Goal: Task Accomplishment & Management: Manage account settings

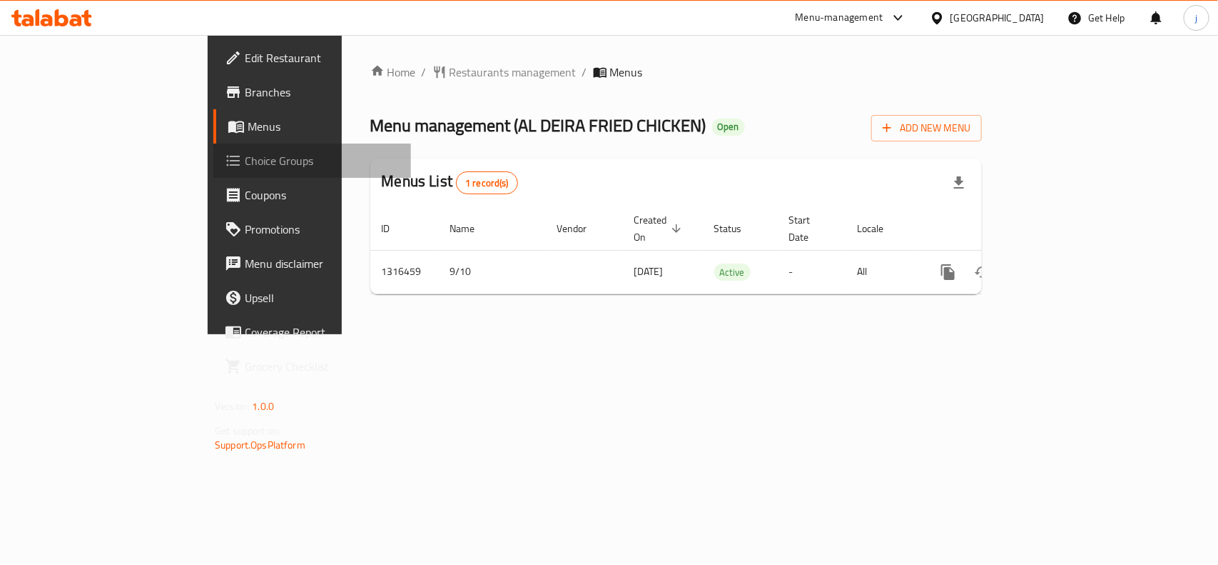
click at [245, 161] on span "Choice Groups" at bounding box center [322, 160] width 155 height 17
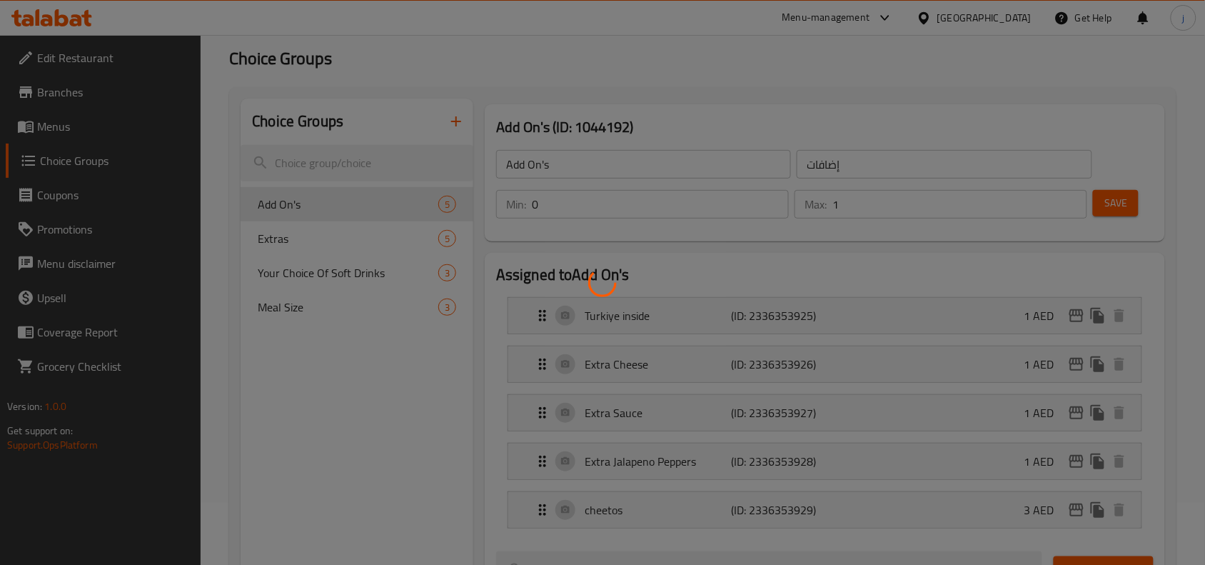
scroll to position [118, 0]
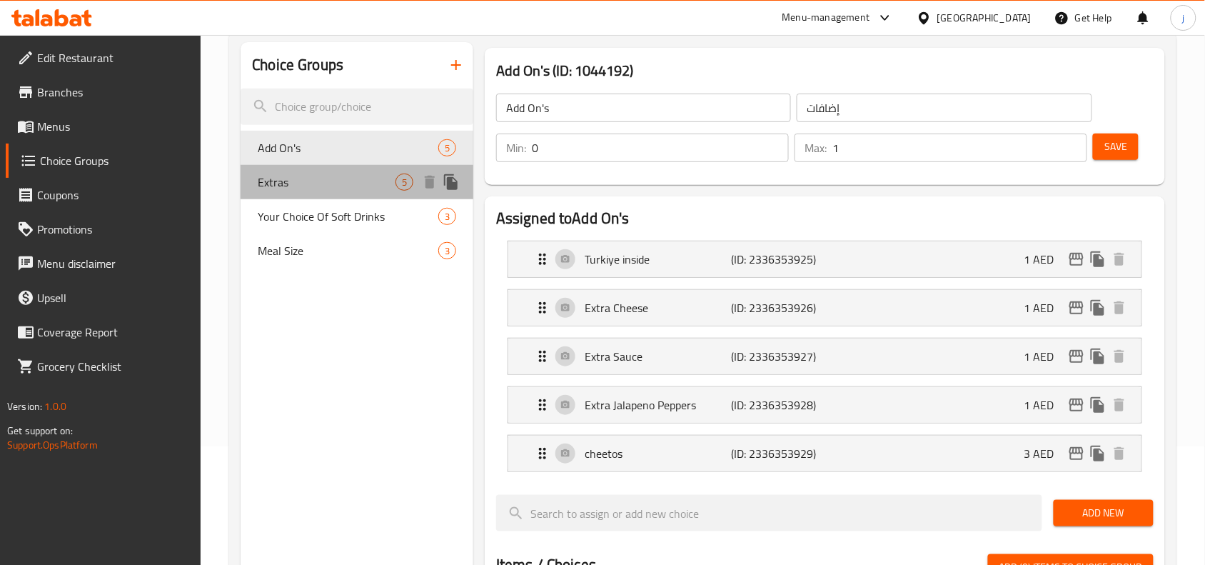
click at [308, 187] on span "Extras" at bounding box center [327, 181] width 138 height 17
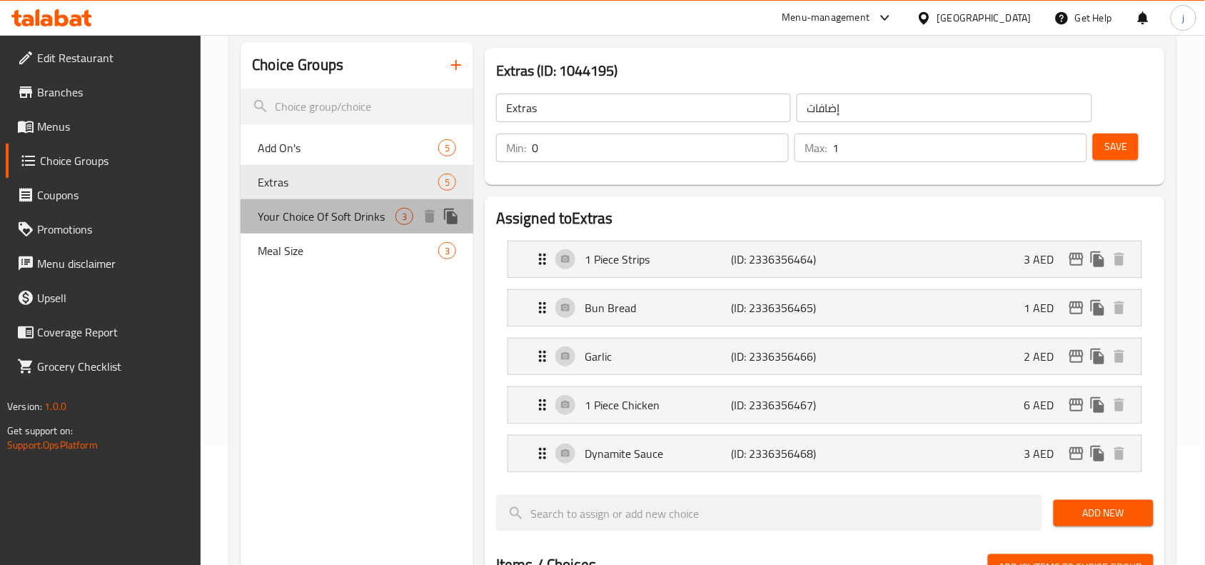
click at [322, 208] on span "Your Choice Of Soft Drinks" at bounding box center [327, 216] width 138 height 17
type input "Your Choice Of Soft Drinks"
type input "اختيارك من المشروبات الغازية"
type input "1"
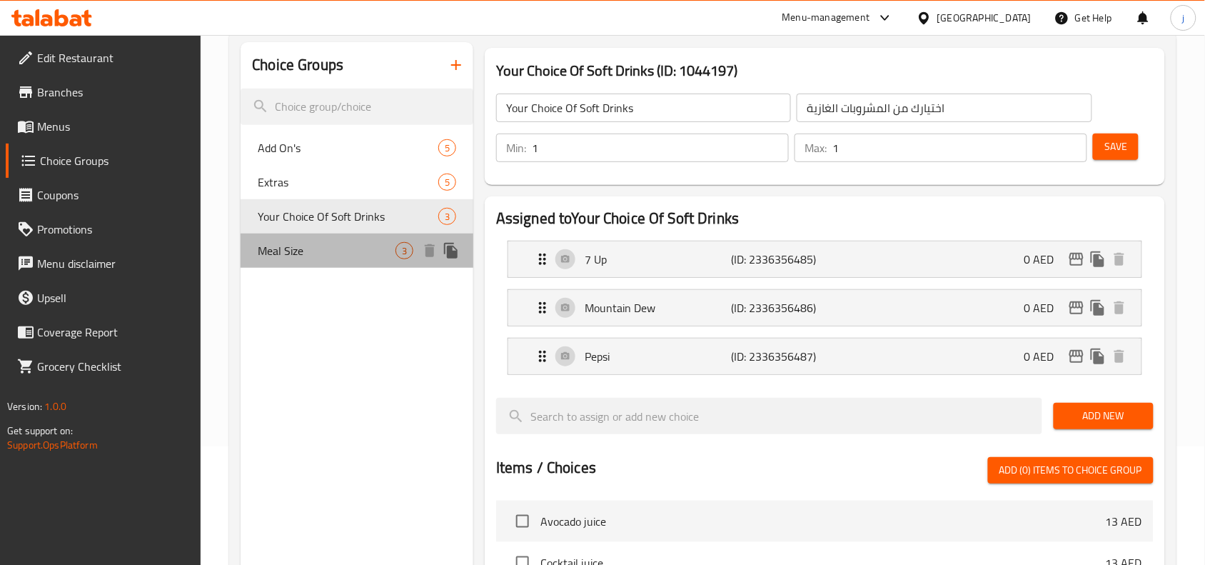
click at [298, 251] on span "Meal Size" at bounding box center [327, 250] width 138 height 17
type input "Meal Size"
type input "حجم الوجبة"
type input "0"
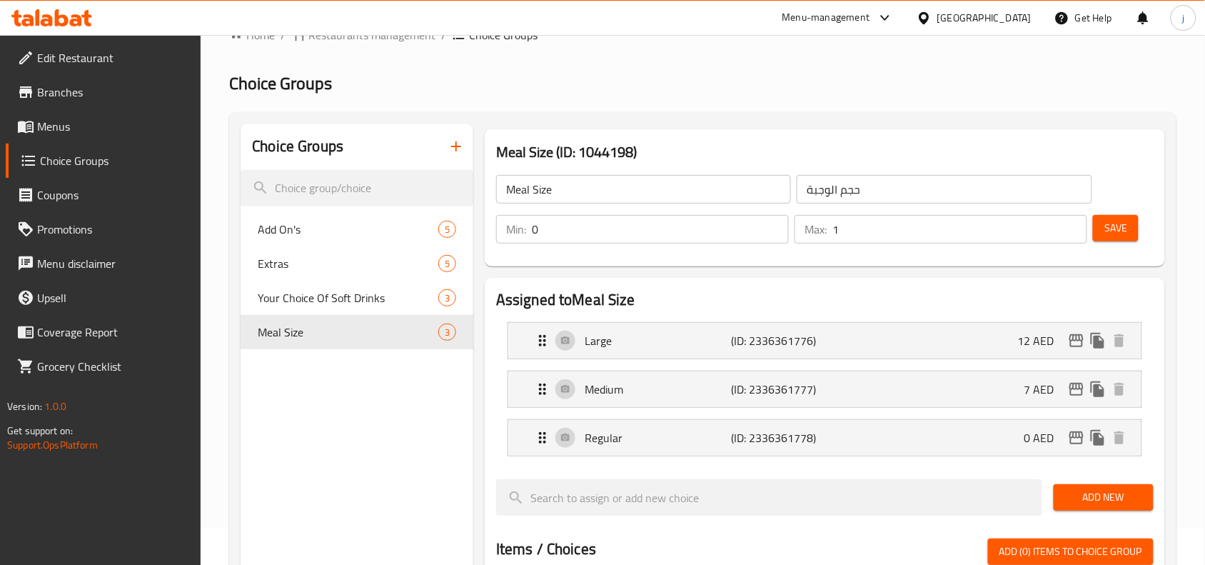
scroll to position [0, 0]
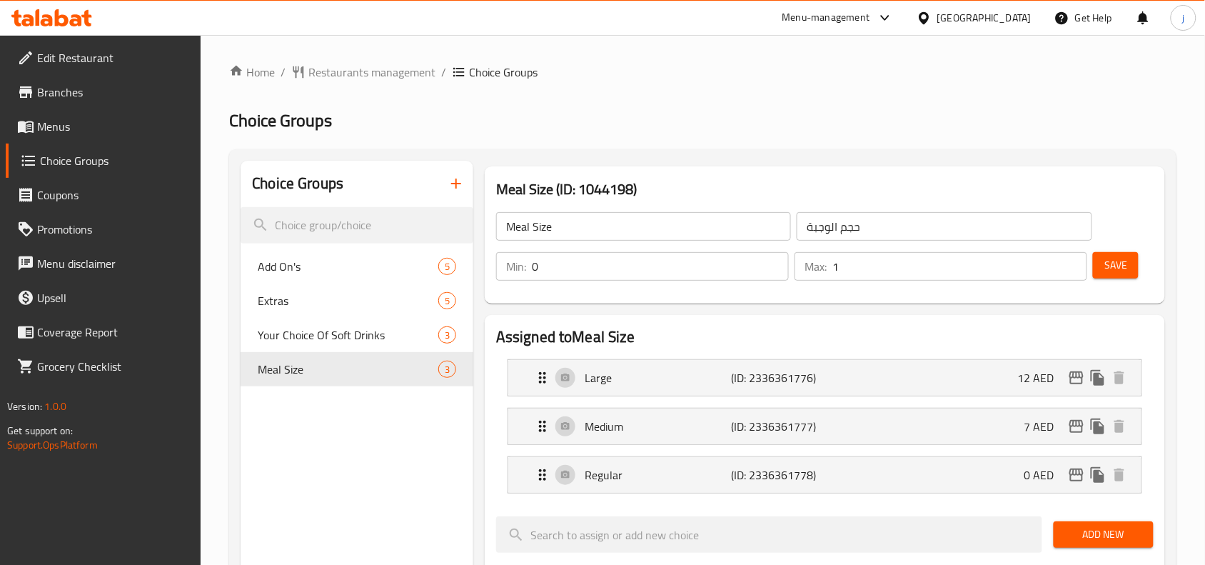
click at [801, 75] on ol "Home / Restaurants management / Choice Groups" at bounding box center [702, 72] width 947 height 17
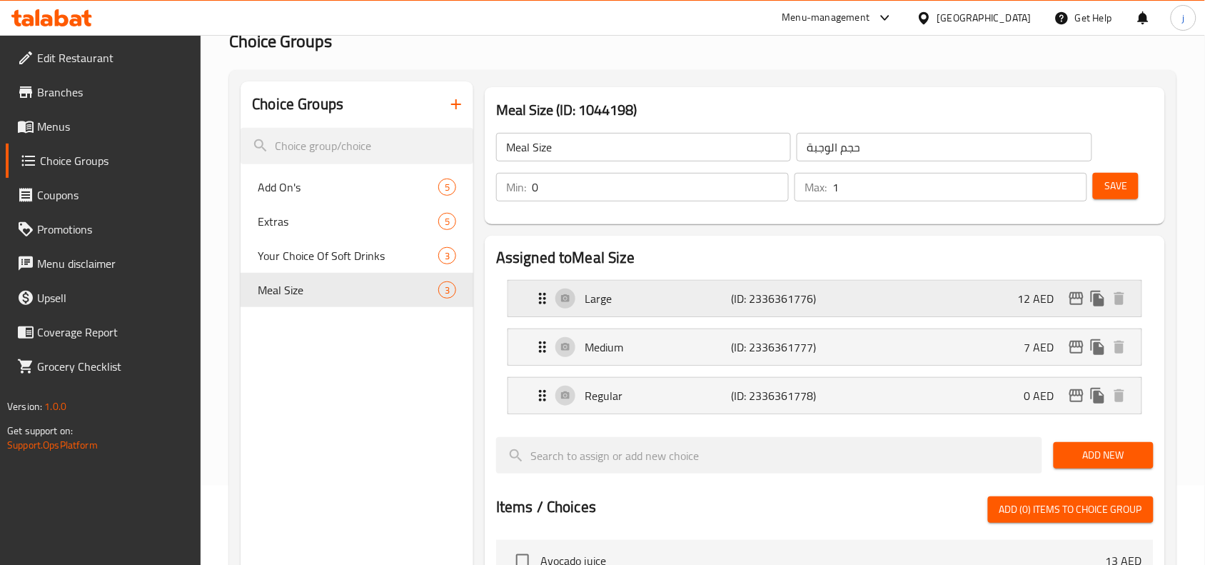
scroll to position [118, 0]
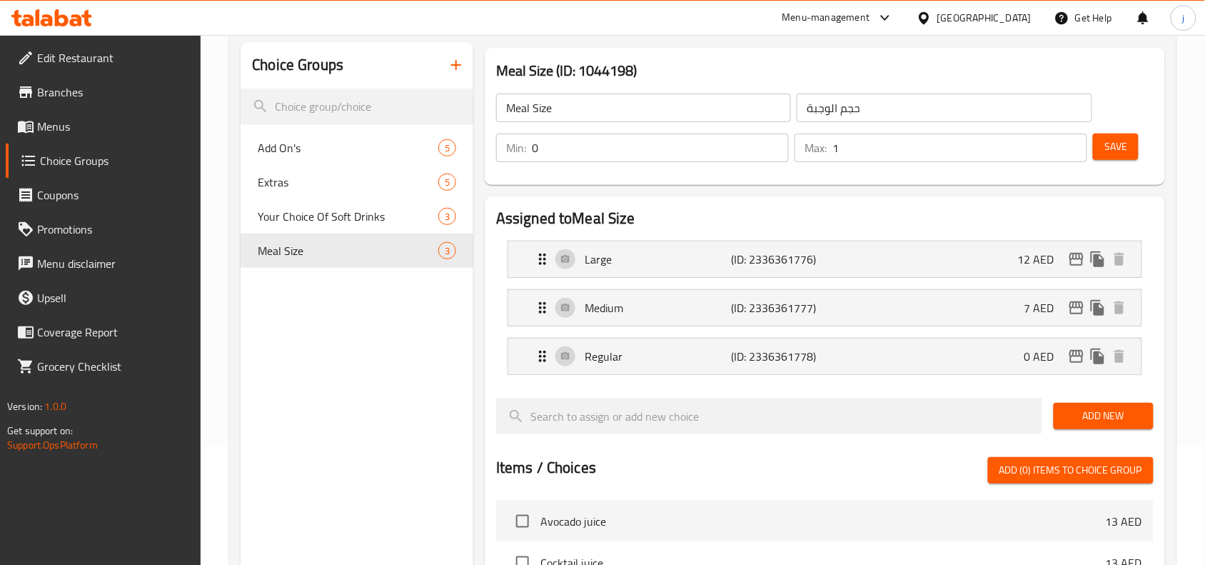
click at [950, 18] on div "[GEOGRAPHIC_DATA]" at bounding box center [984, 18] width 94 height 16
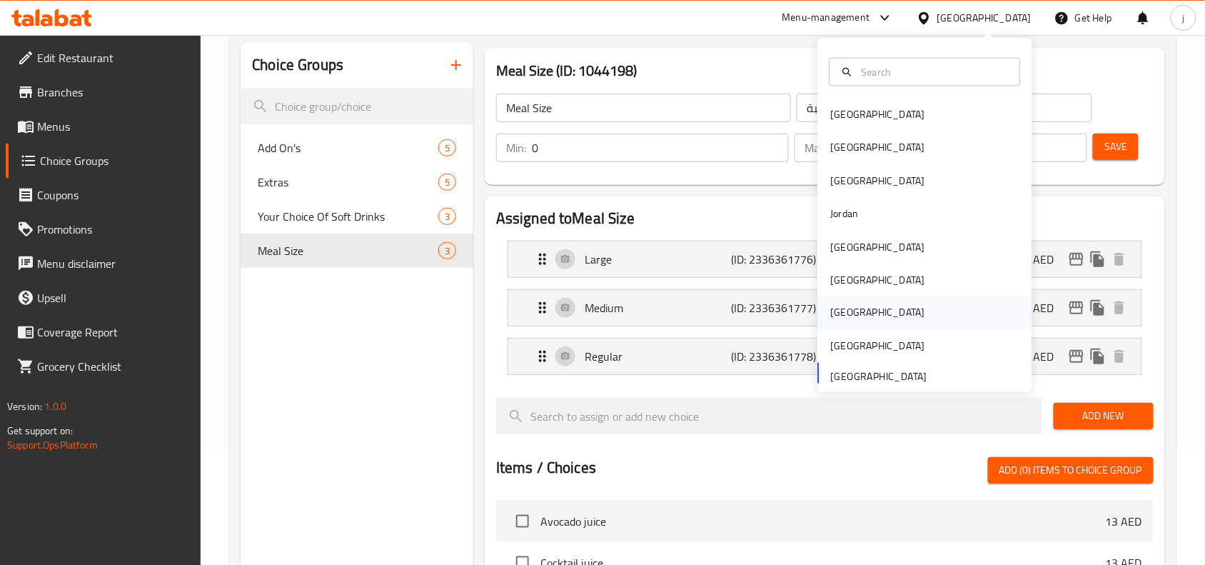
click at [848, 311] on div "[GEOGRAPHIC_DATA]" at bounding box center [877, 312] width 117 height 33
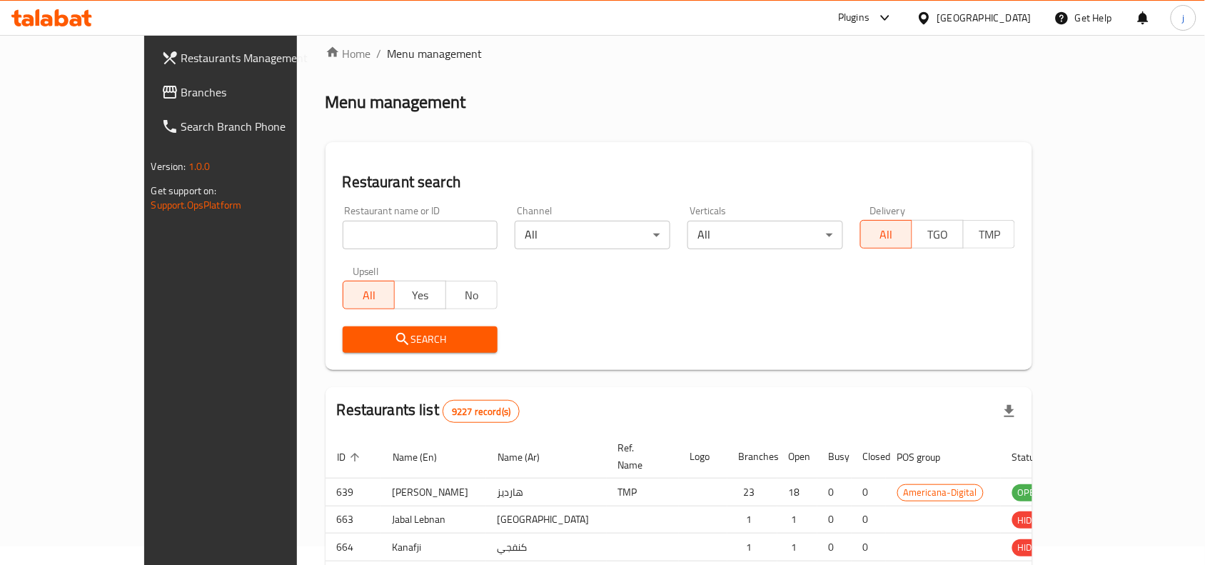
scroll to position [118, 0]
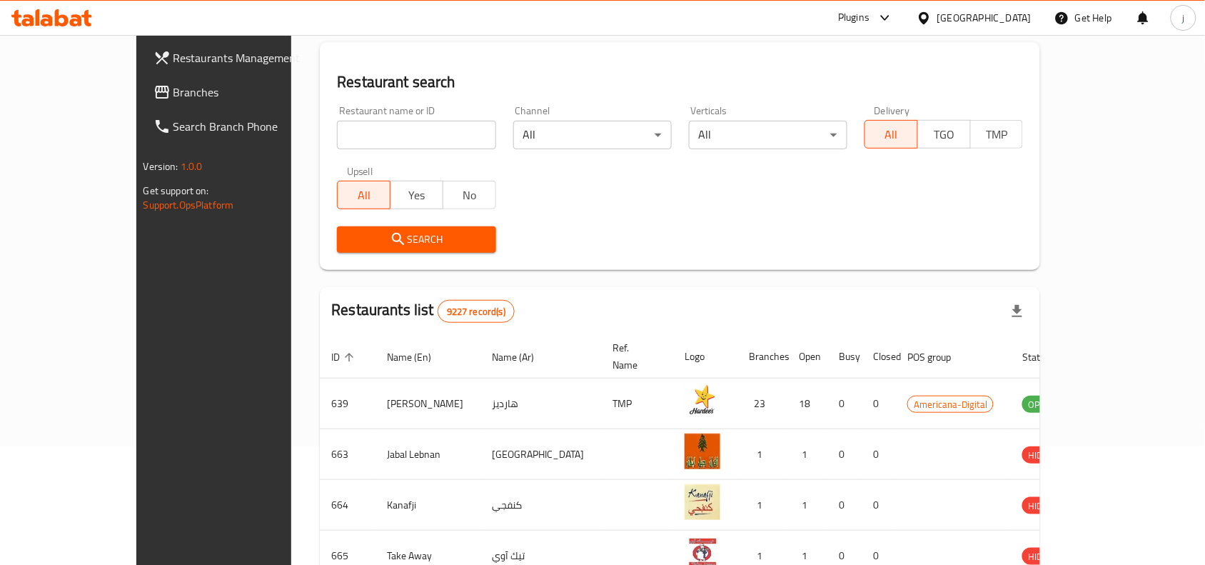
click at [1010, 13] on div "[GEOGRAPHIC_DATA]" at bounding box center [984, 18] width 94 height 16
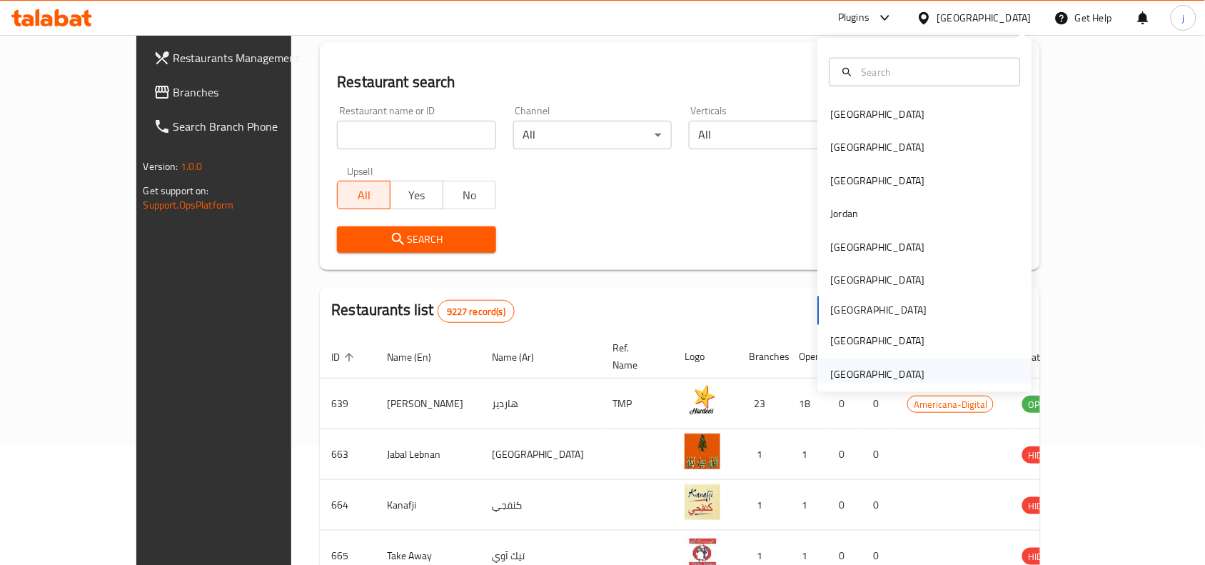
click at [879, 370] on div "[GEOGRAPHIC_DATA]" at bounding box center [878, 375] width 94 height 16
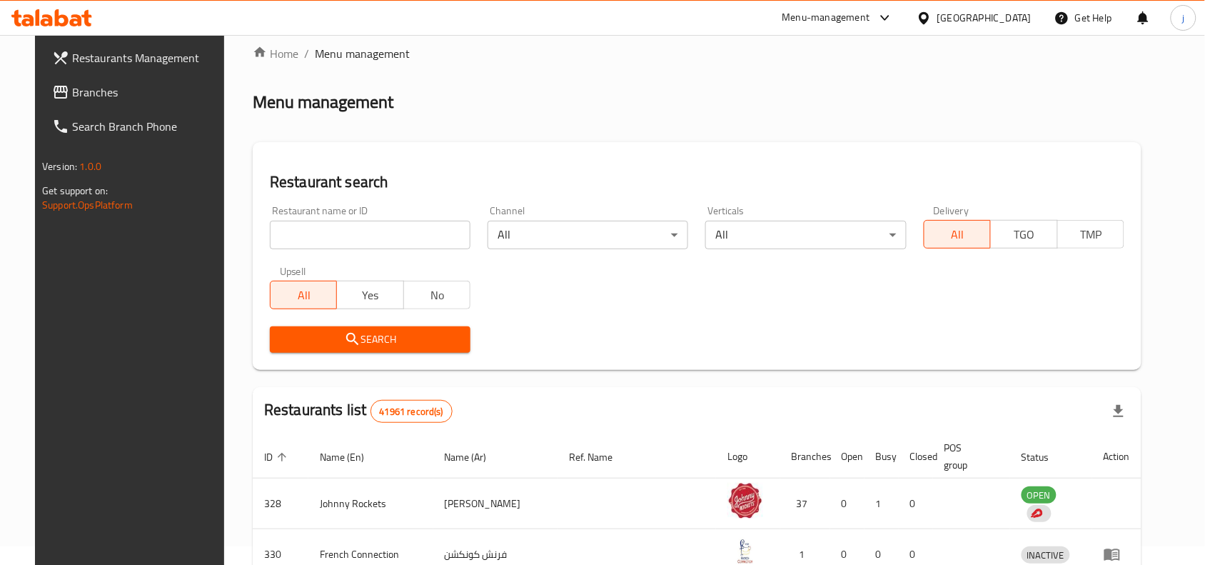
scroll to position [118, 0]
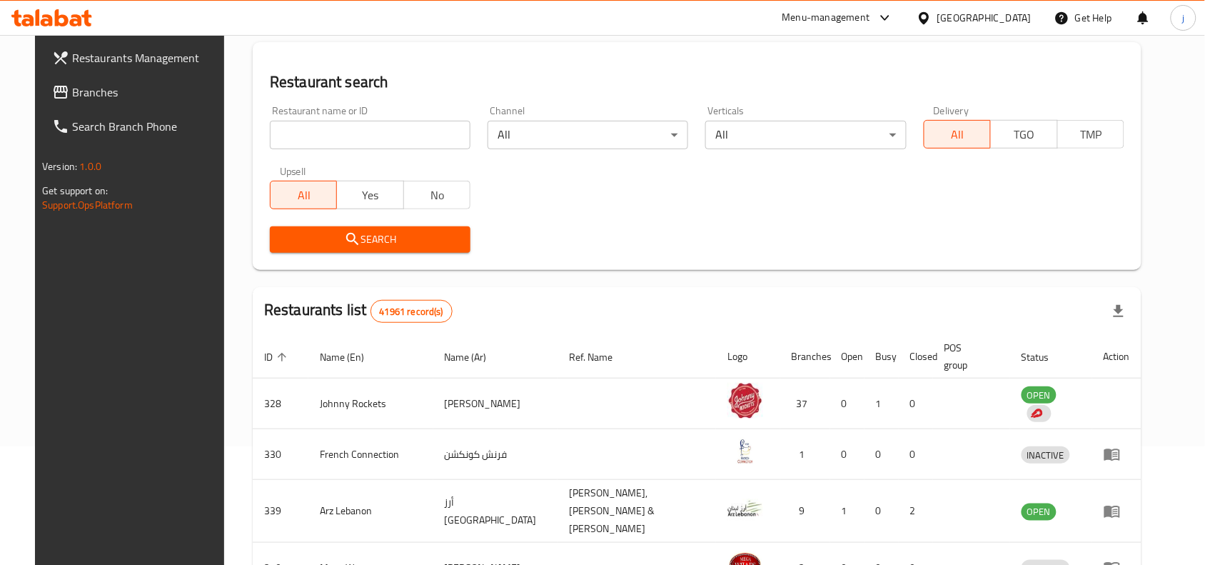
click at [54, 93] on icon at bounding box center [61, 92] width 14 height 13
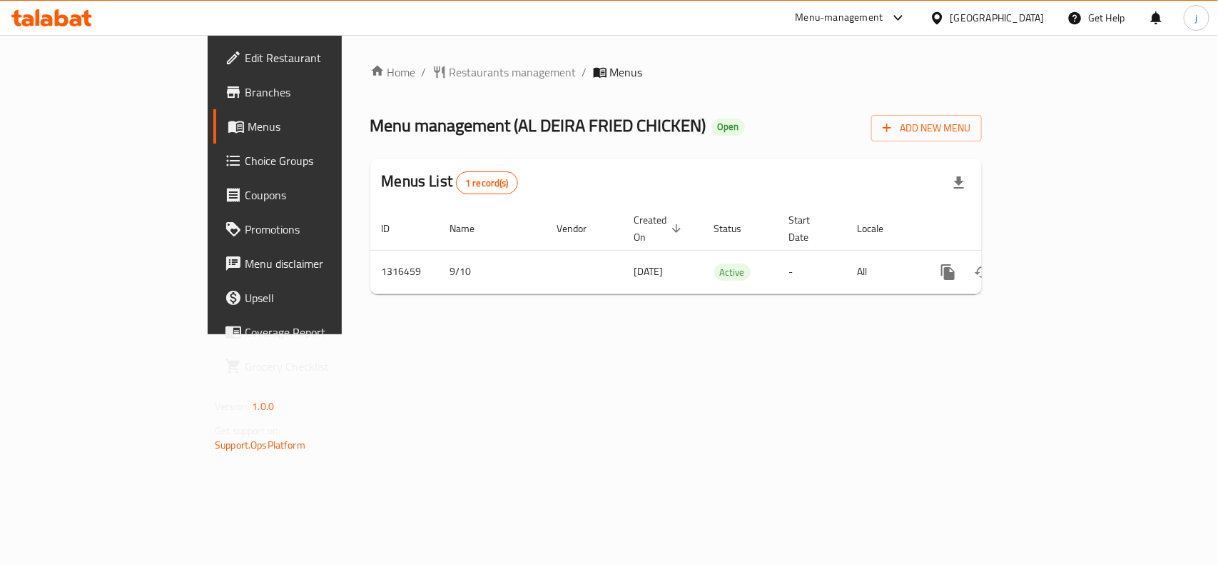
click at [86, 152] on div at bounding box center [609, 282] width 1218 height 565
click at [245, 161] on span "Choice Groups" at bounding box center [322, 160] width 155 height 17
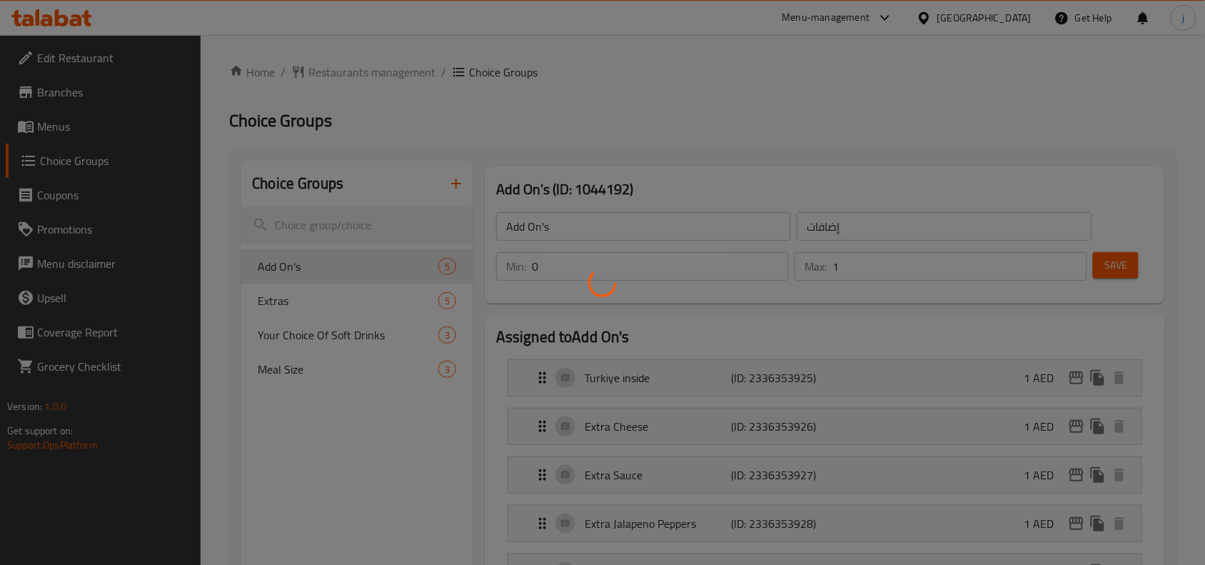
scroll to position [118, 0]
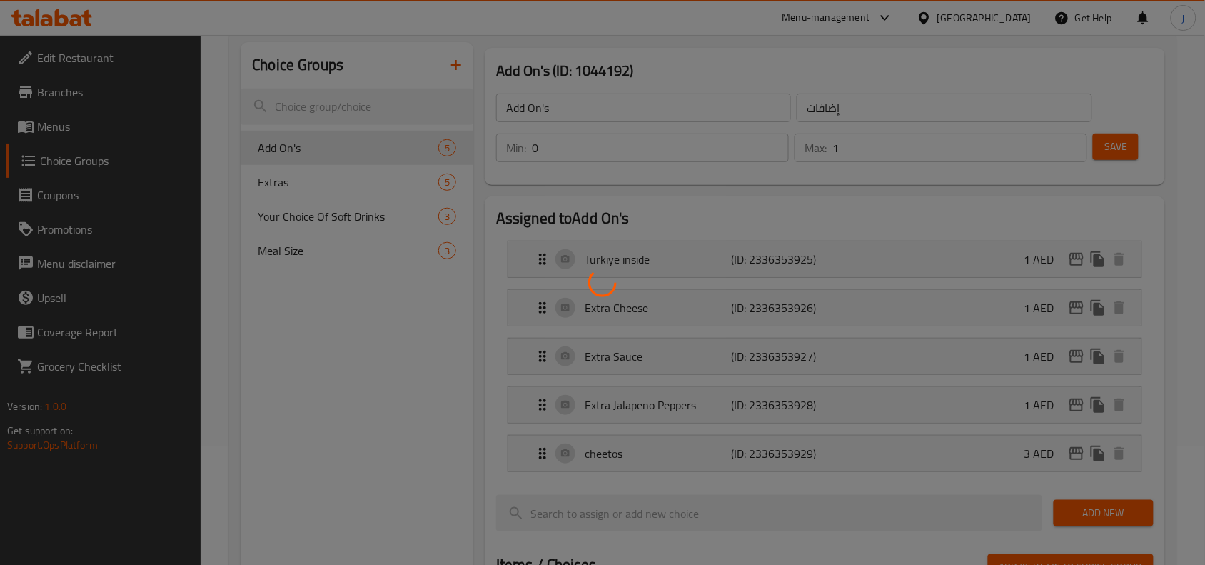
click at [296, 253] on div at bounding box center [602, 282] width 1205 height 565
click at [338, 250] on div at bounding box center [602, 282] width 1205 height 565
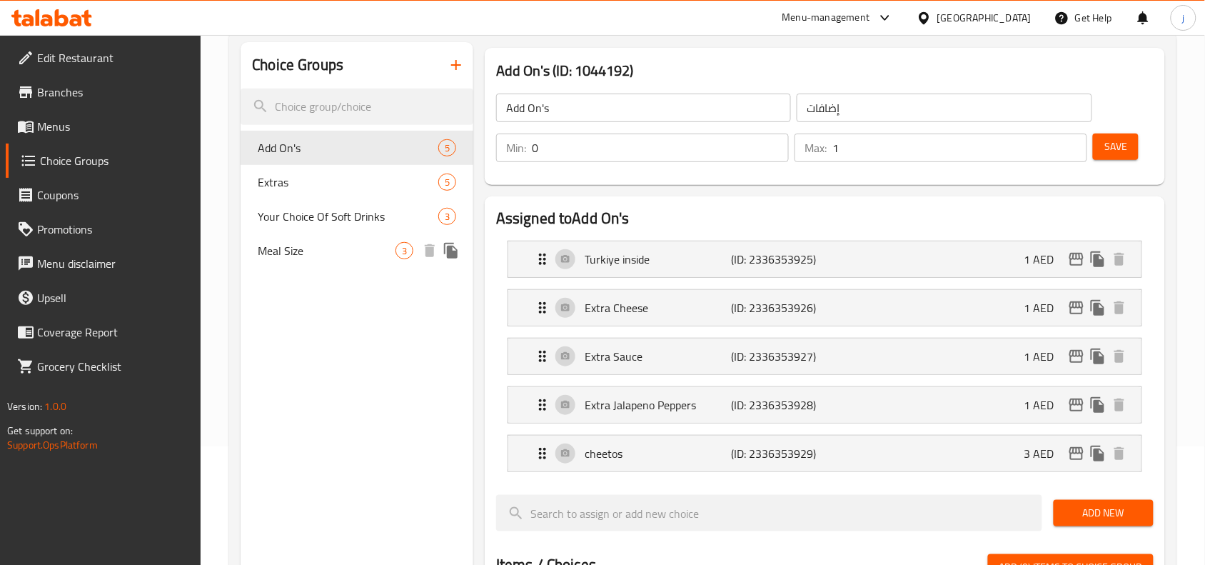
click at [323, 248] on span "Meal Size" at bounding box center [327, 250] width 138 height 17
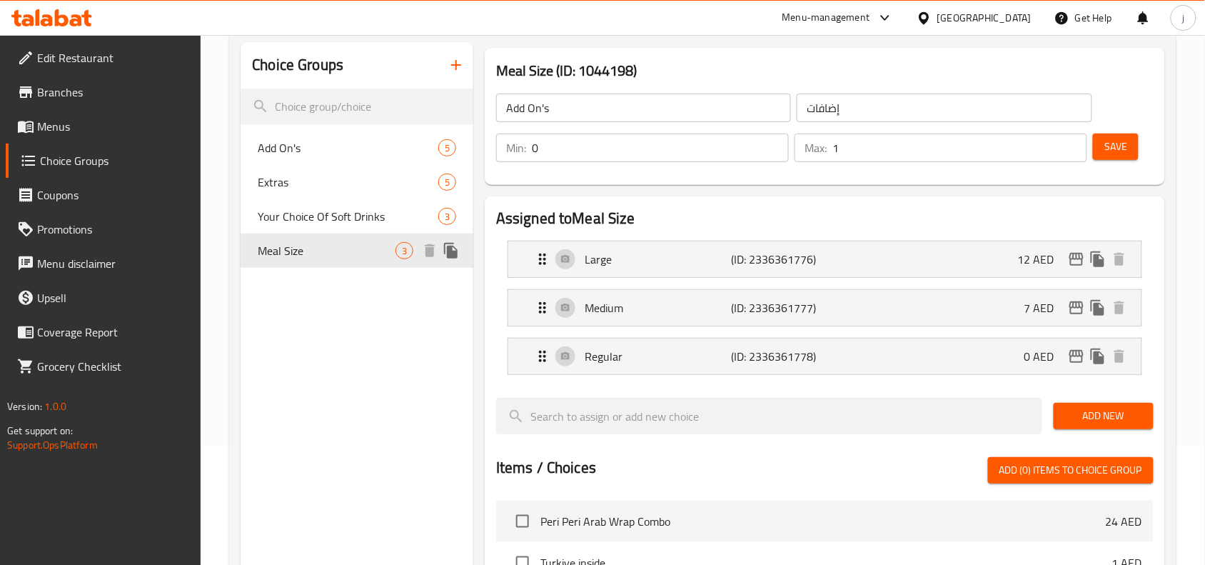
type input "Meal Size"
type input "حجم الوجبة"
click at [996, 10] on div "[GEOGRAPHIC_DATA]" at bounding box center [984, 18] width 94 height 16
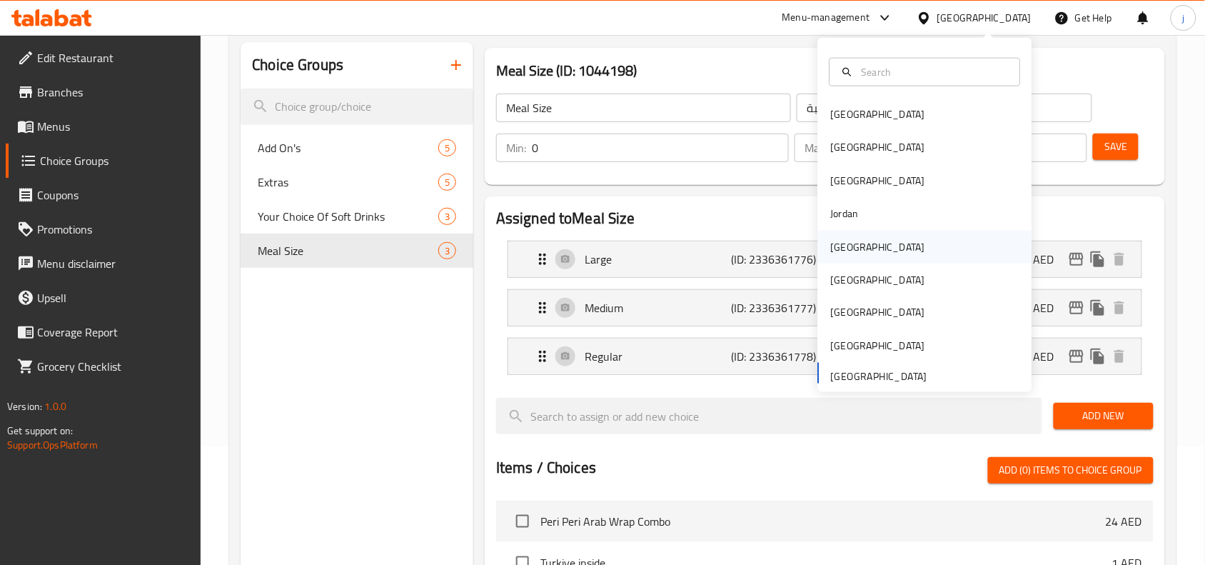
click at [839, 251] on div "[GEOGRAPHIC_DATA]" at bounding box center [878, 246] width 94 height 16
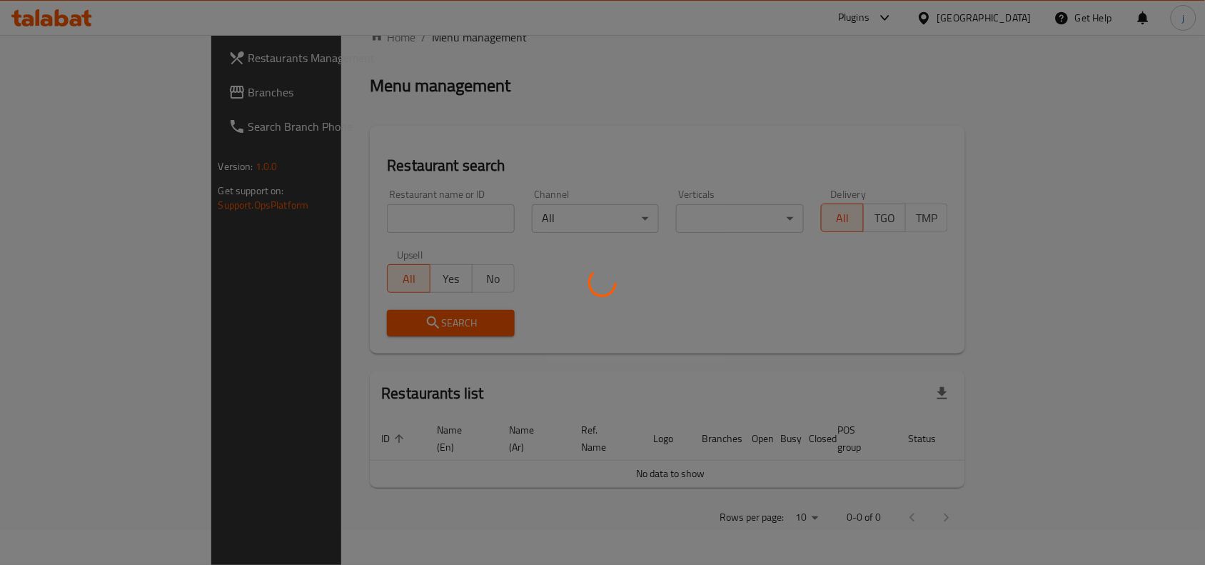
scroll to position [19, 0]
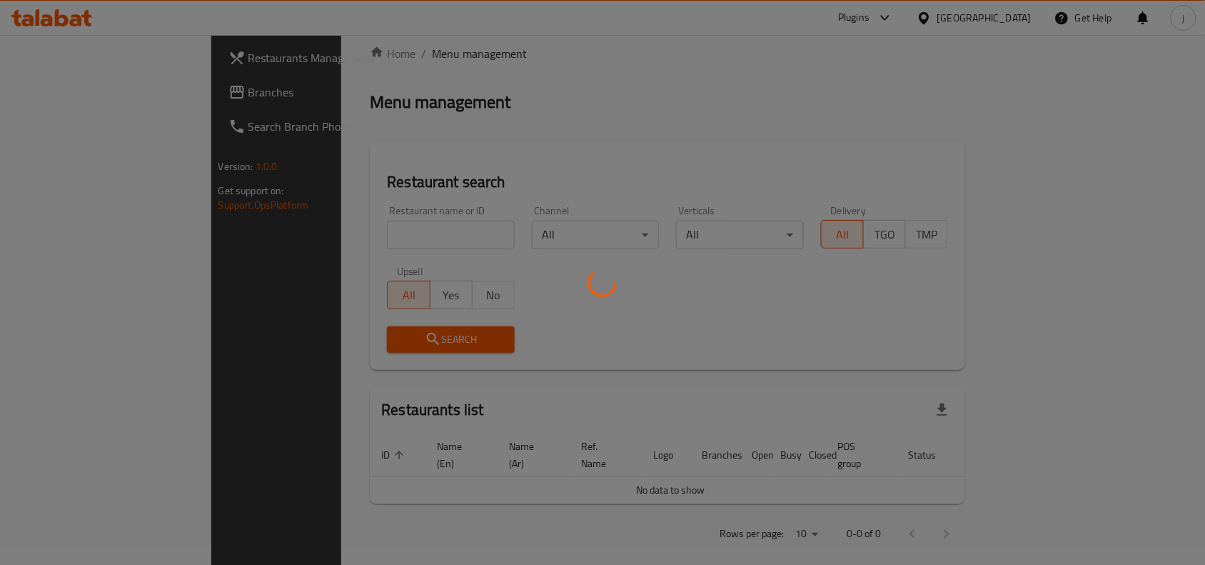
click at [43, 86] on div at bounding box center [602, 282] width 1205 height 565
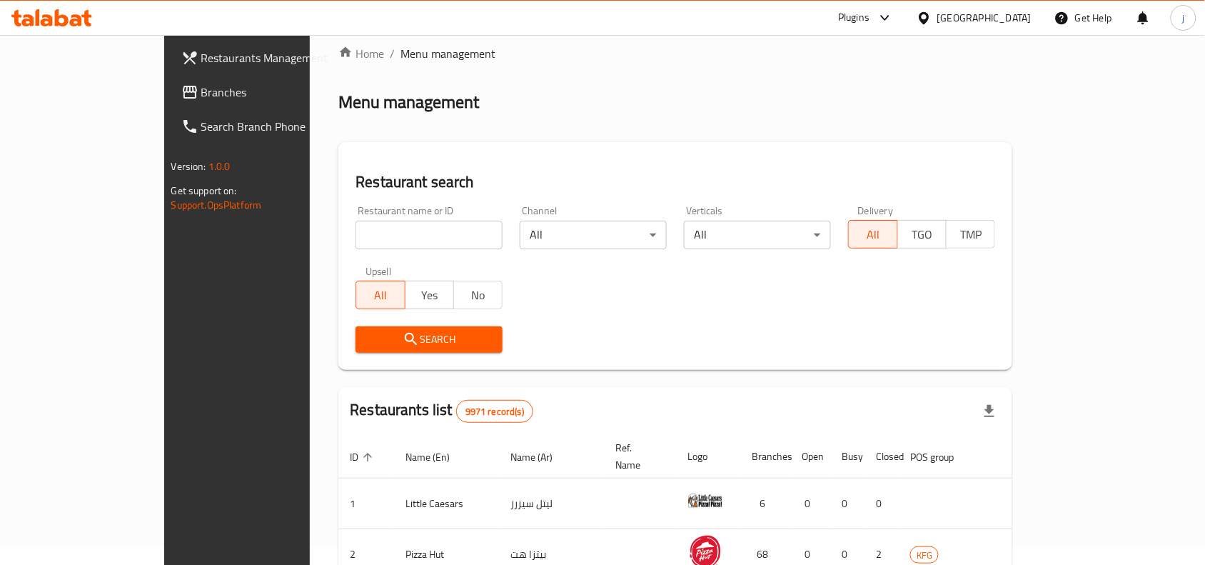
scroll to position [118, 0]
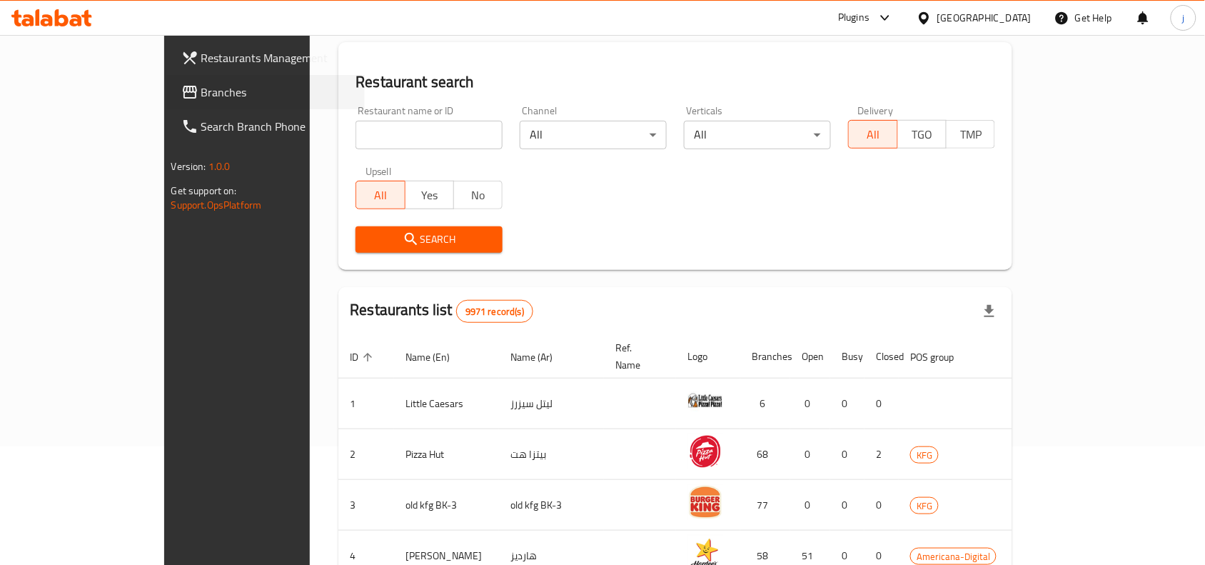
click at [153, 87] on div "Branches" at bounding box center [259, 92] width 212 height 34
click at [201, 91] on span "Branches" at bounding box center [277, 92] width 153 height 17
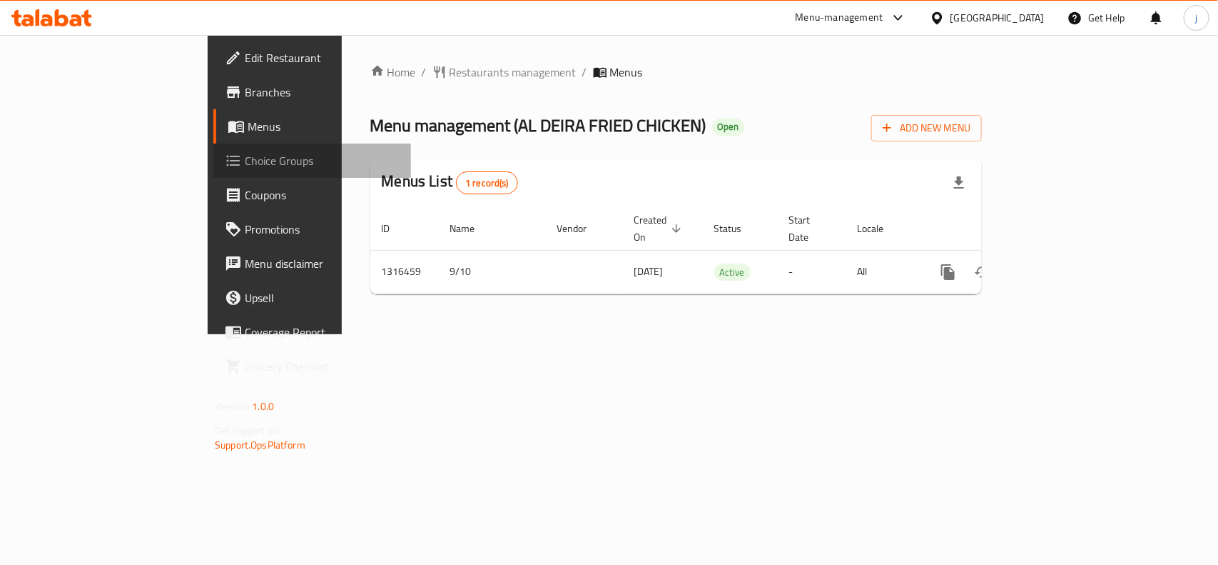
click at [245, 159] on span "Choice Groups" at bounding box center [322, 160] width 155 height 17
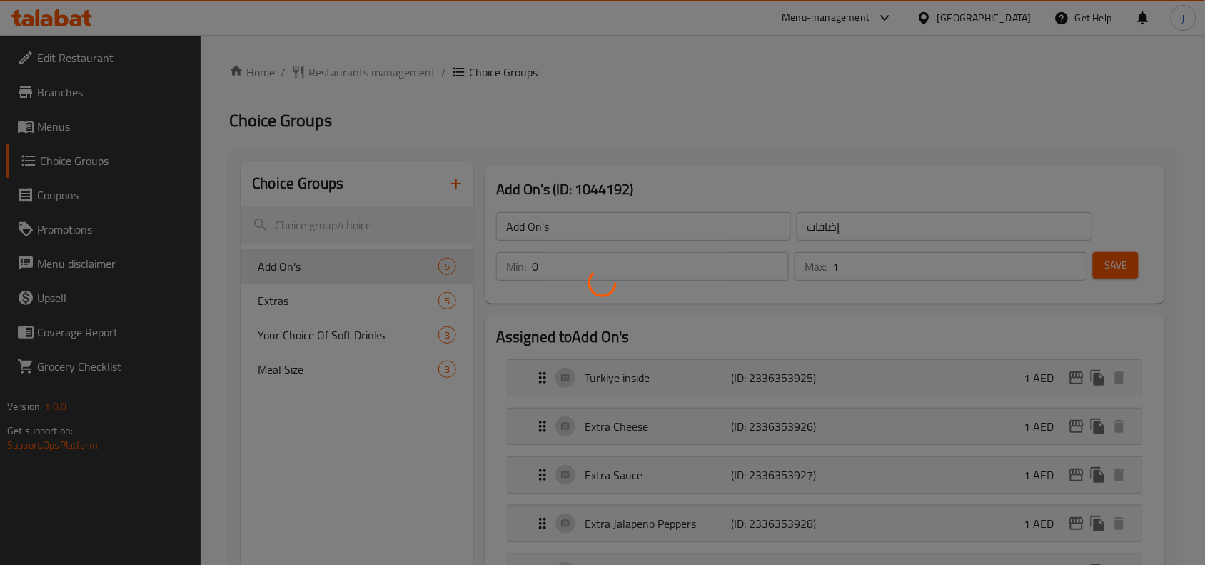
click at [277, 365] on div at bounding box center [602, 282] width 1205 height 565
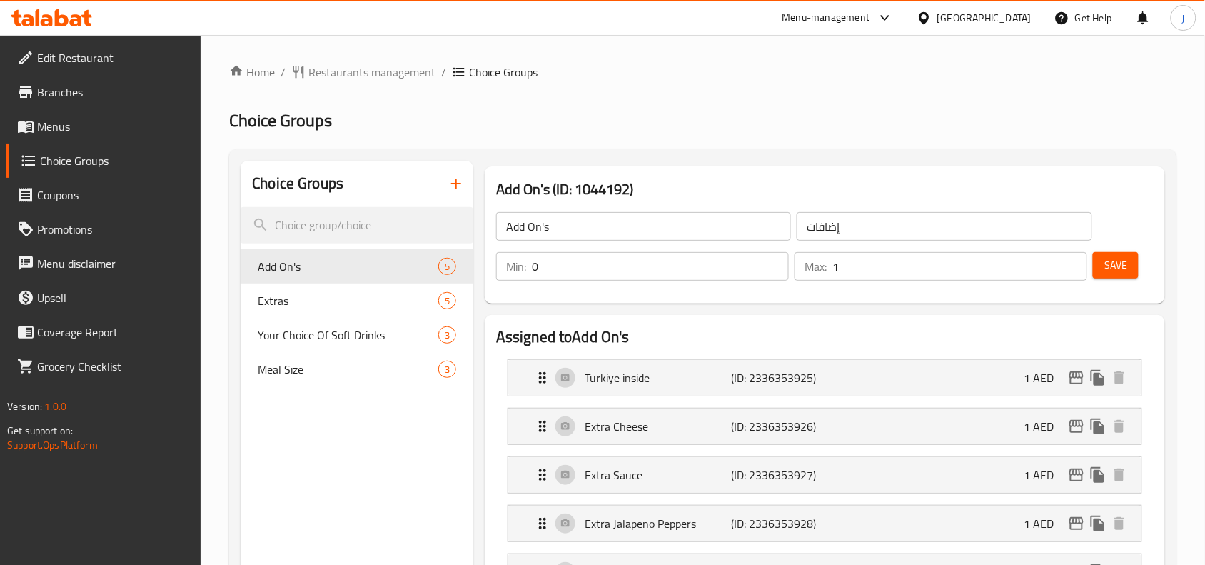
click at [277, 365] on div at bounding box center [602, 282] width 1205 height 565
click at [277, 365] on span "Meal Size" at bounding box center [327, 368] width 138 height 17
type input "Meal Size"
type input "حجم الوجبة"
type input "1"
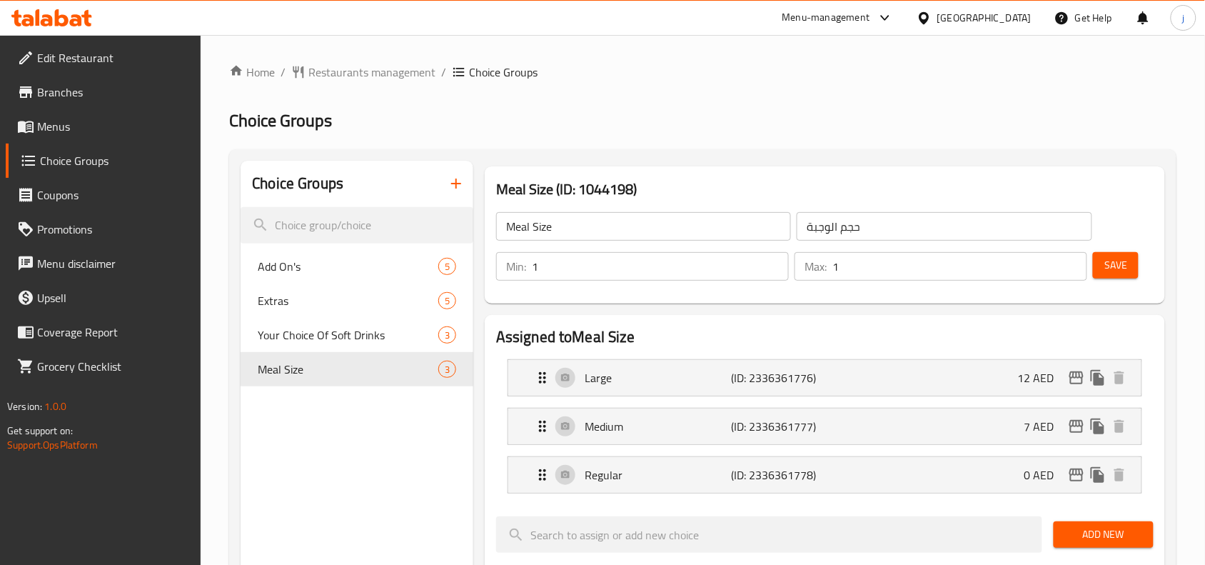
click at [923, 11] on icon at bounding box center [923, 18] width 15 height 15
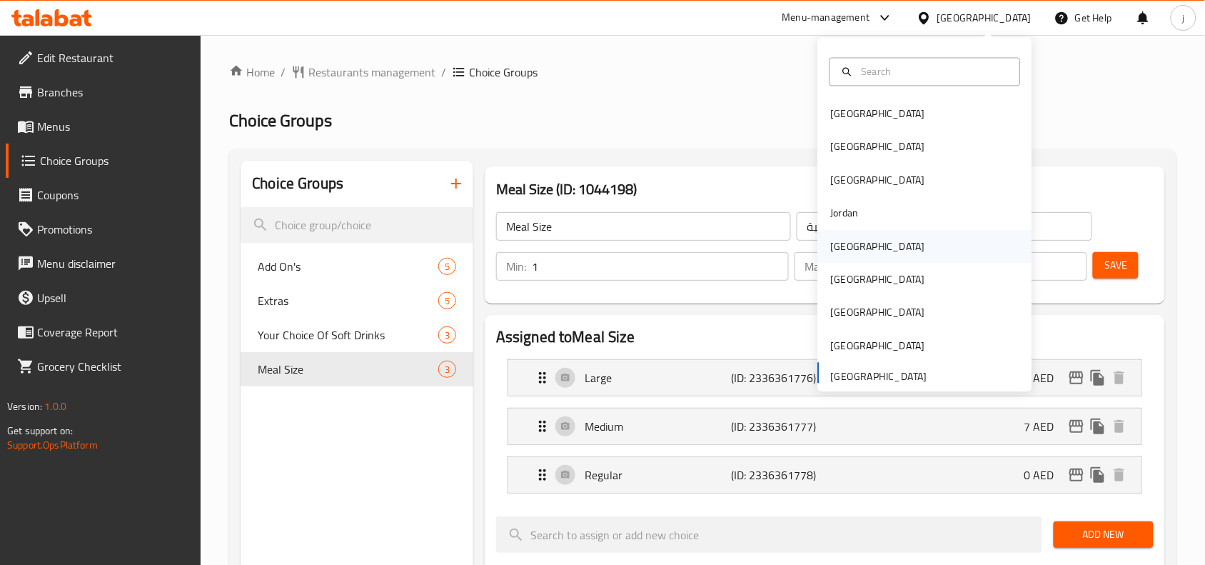
click at [854, 243] on div "[GEOGRAPHIC_DATA]" at bounding box center [877, 246] width 117 height 33
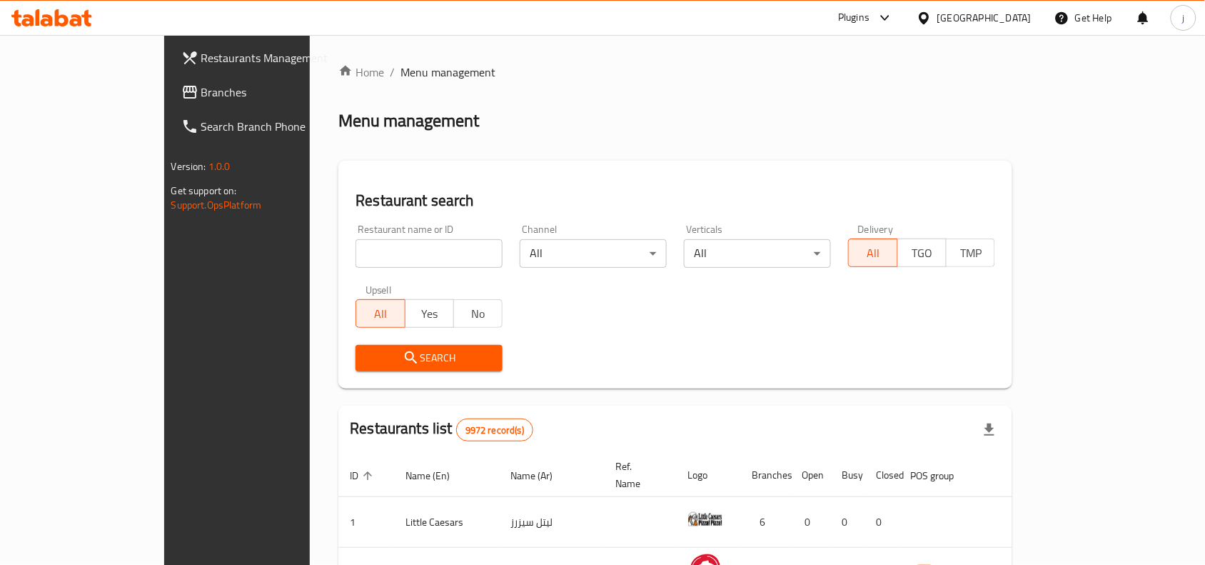
click at [181, 93] on icon at bounding box center [189, 92] width 17 height 17
